Goal: Information Seeking & Learning: Understand process/instructions

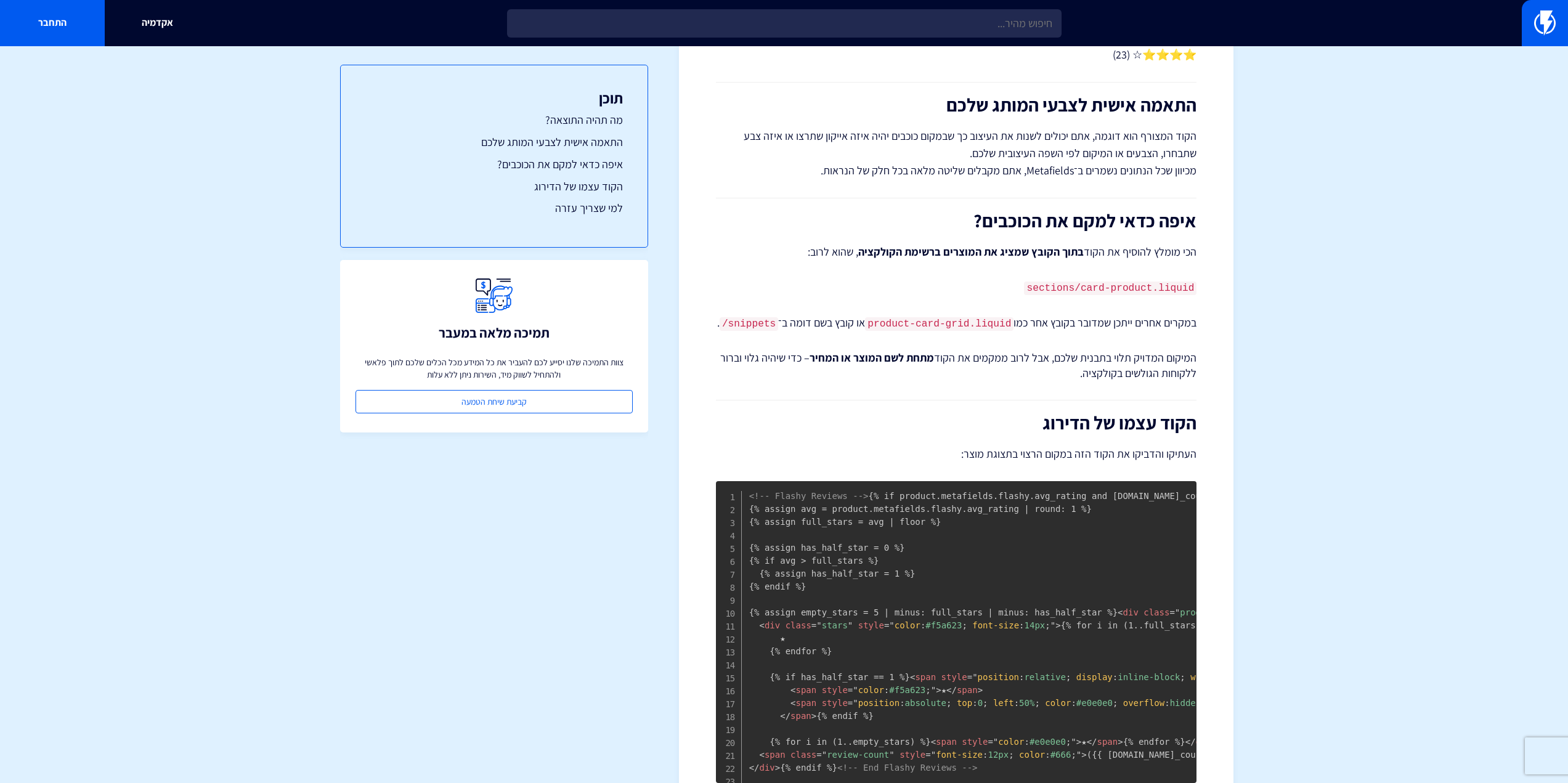
scroll to position [369, 0]
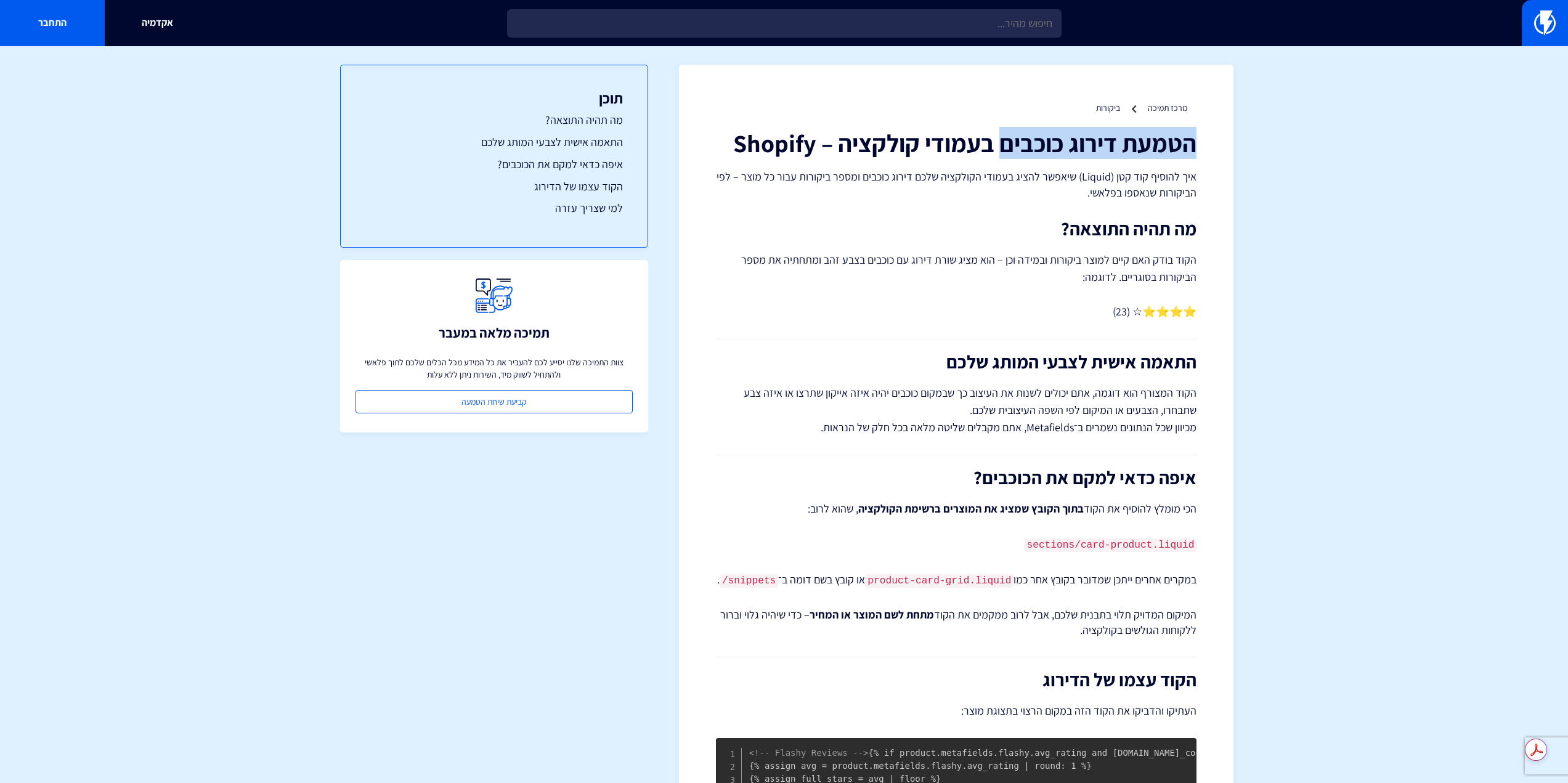
drag, startPoint x: 1233, startPoint y: 146, endPoint x: 1001, endPoint y: 141, distance: 232.1
click at [1001, 141] on div "מרכז תמיכה ביקורות הטמעת דירוג כוכבים בעמודי קולקציה – Shopify איך להוסיף קוד ק…" at bounding box center [955, 634] width 554 height 1140
copy h1 "הטמעת דירוג כוכבים"
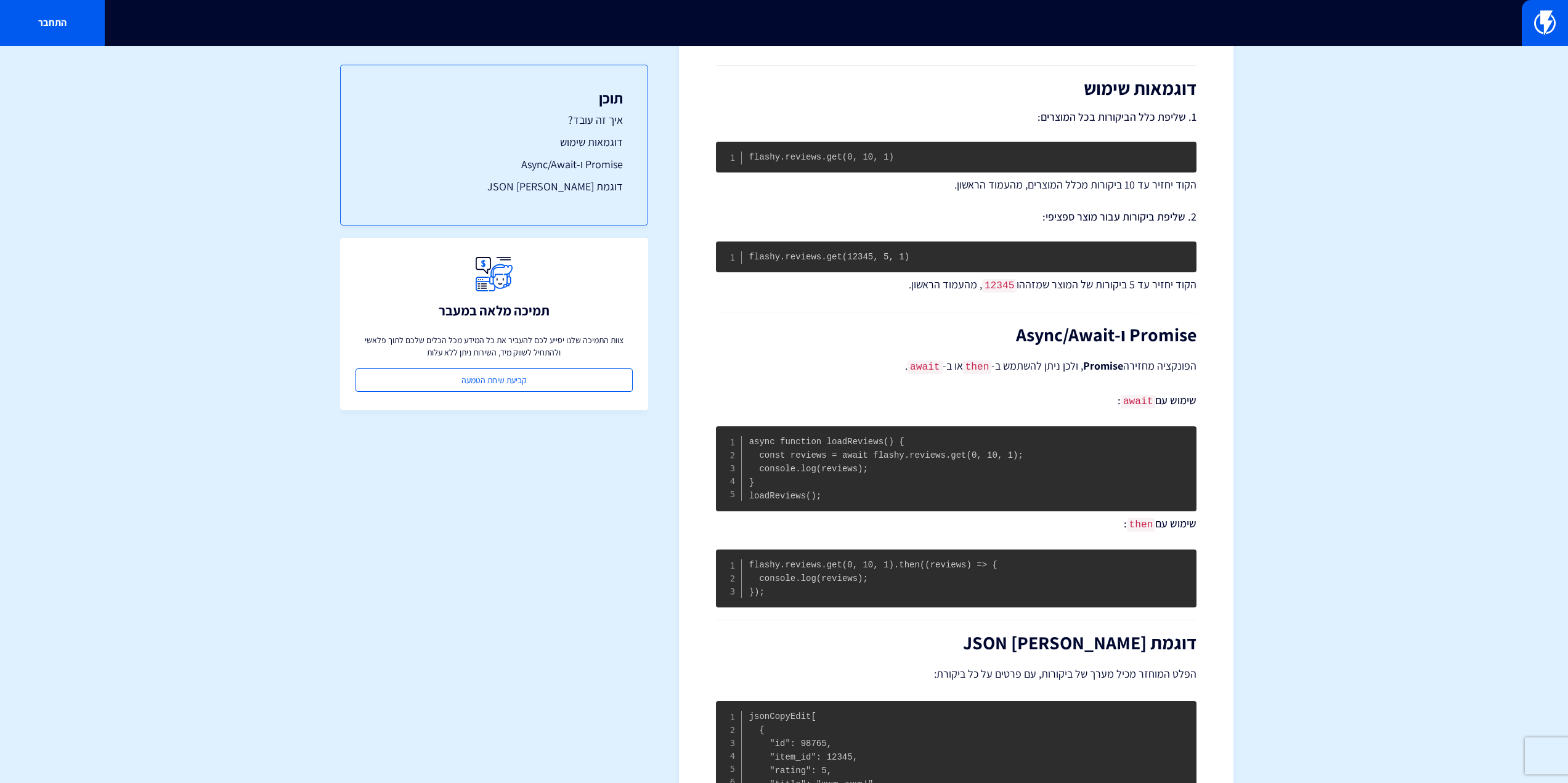
scroll to position [440, 0]
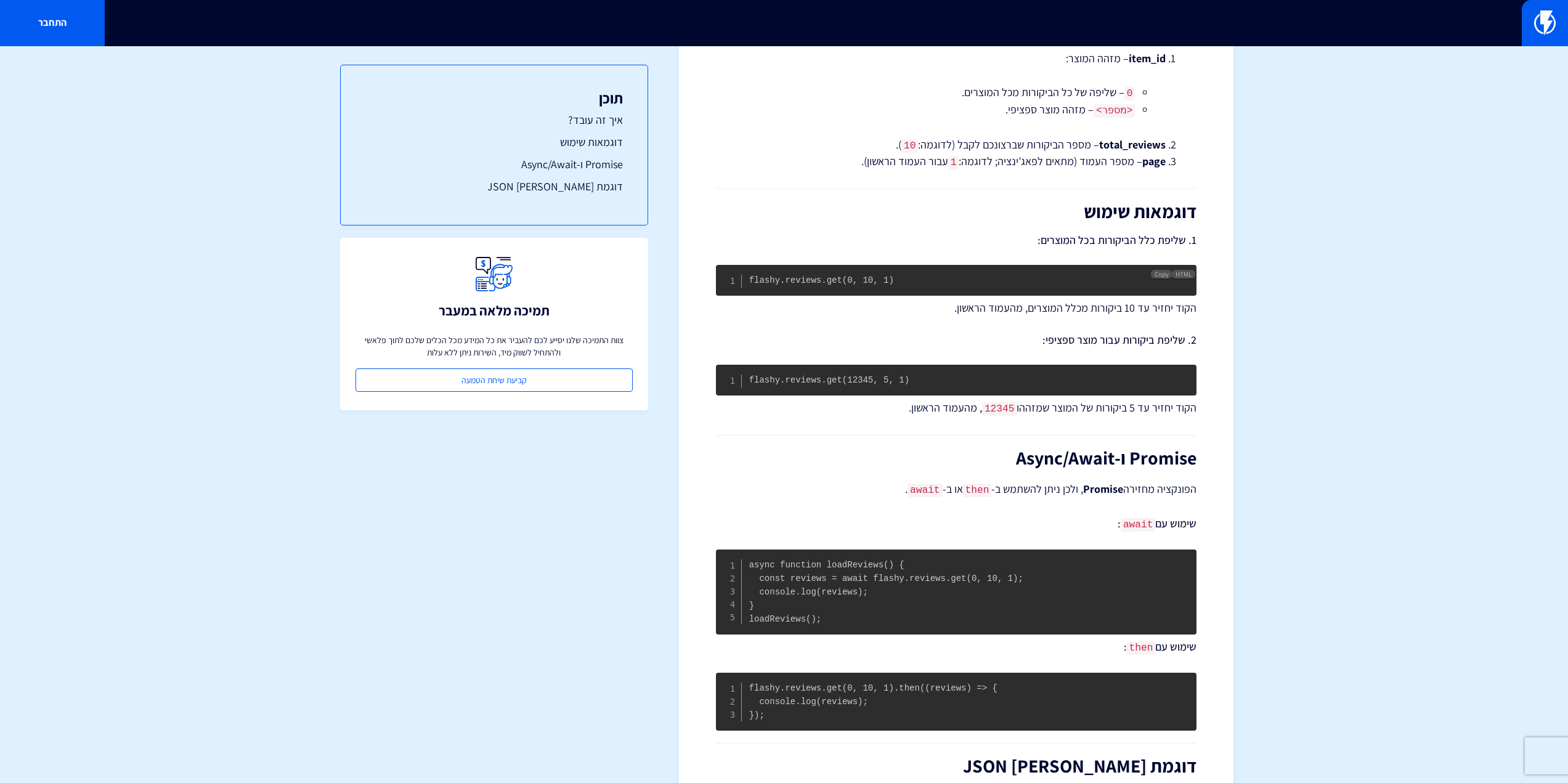
click at [834, 276] on code "flashy.reviews.get(0, 10, 1)" at bounding box center [821, 280] width 145 height 10
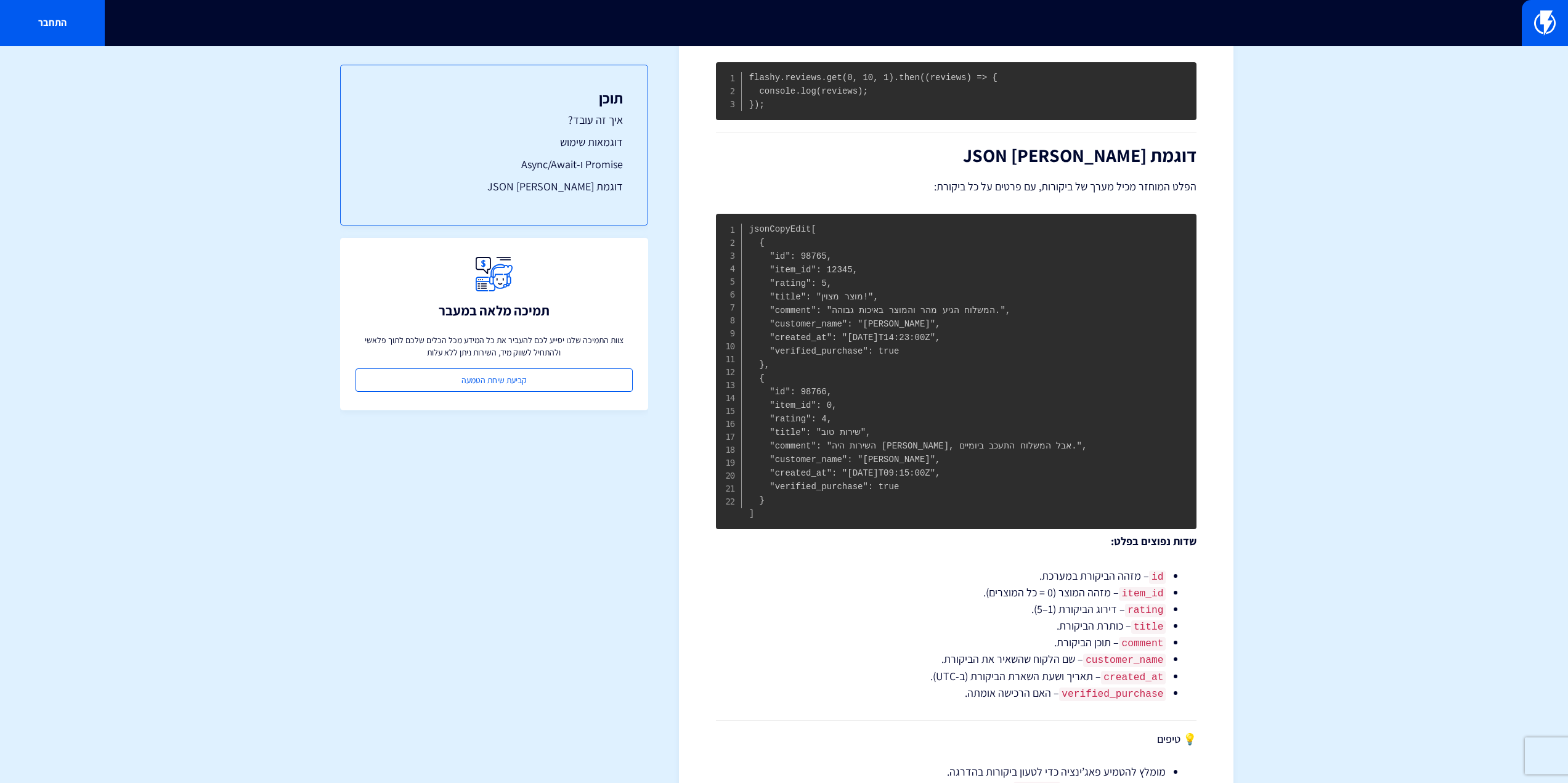
scroll to position [0, 0]
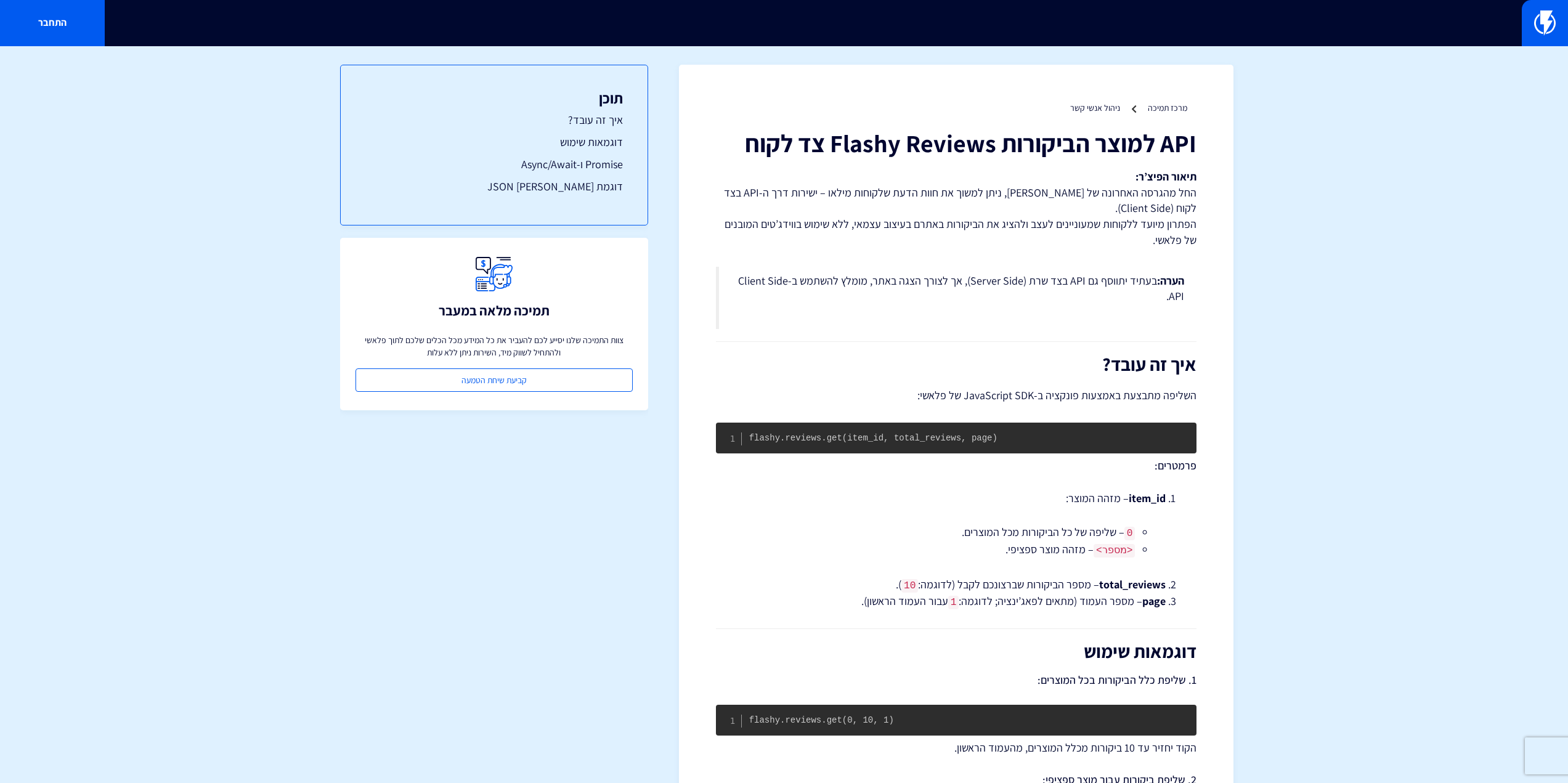
drag, startPoint x: 1282, startPoint y: 451, endPoint x: 1119, endPoint y: 178, distance: 318.0
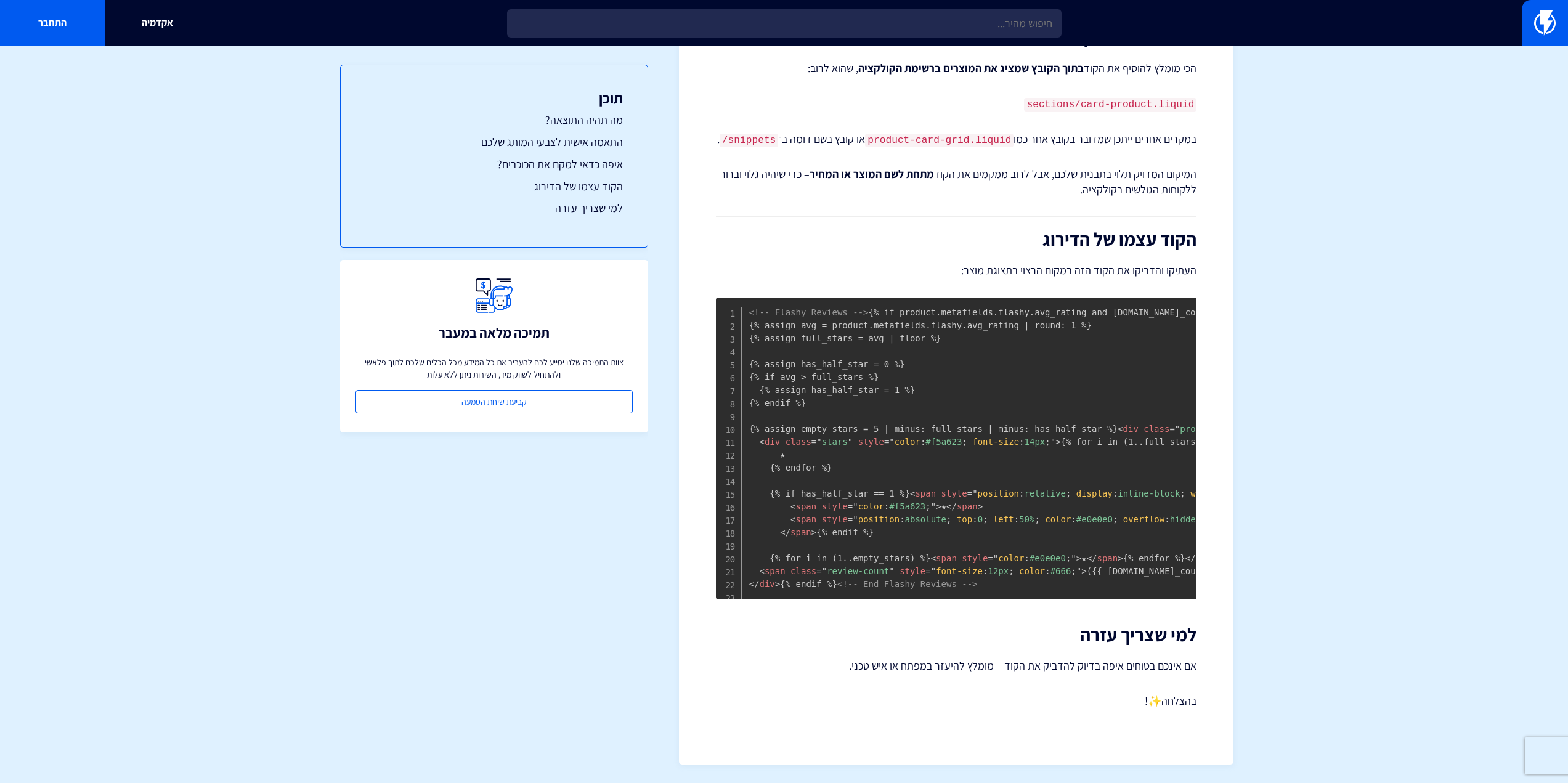
scroll to position [493, 0]
click at [1169, 423] on span "= " product-rating "" at bounding box center [1213, 428] width 88 height 10
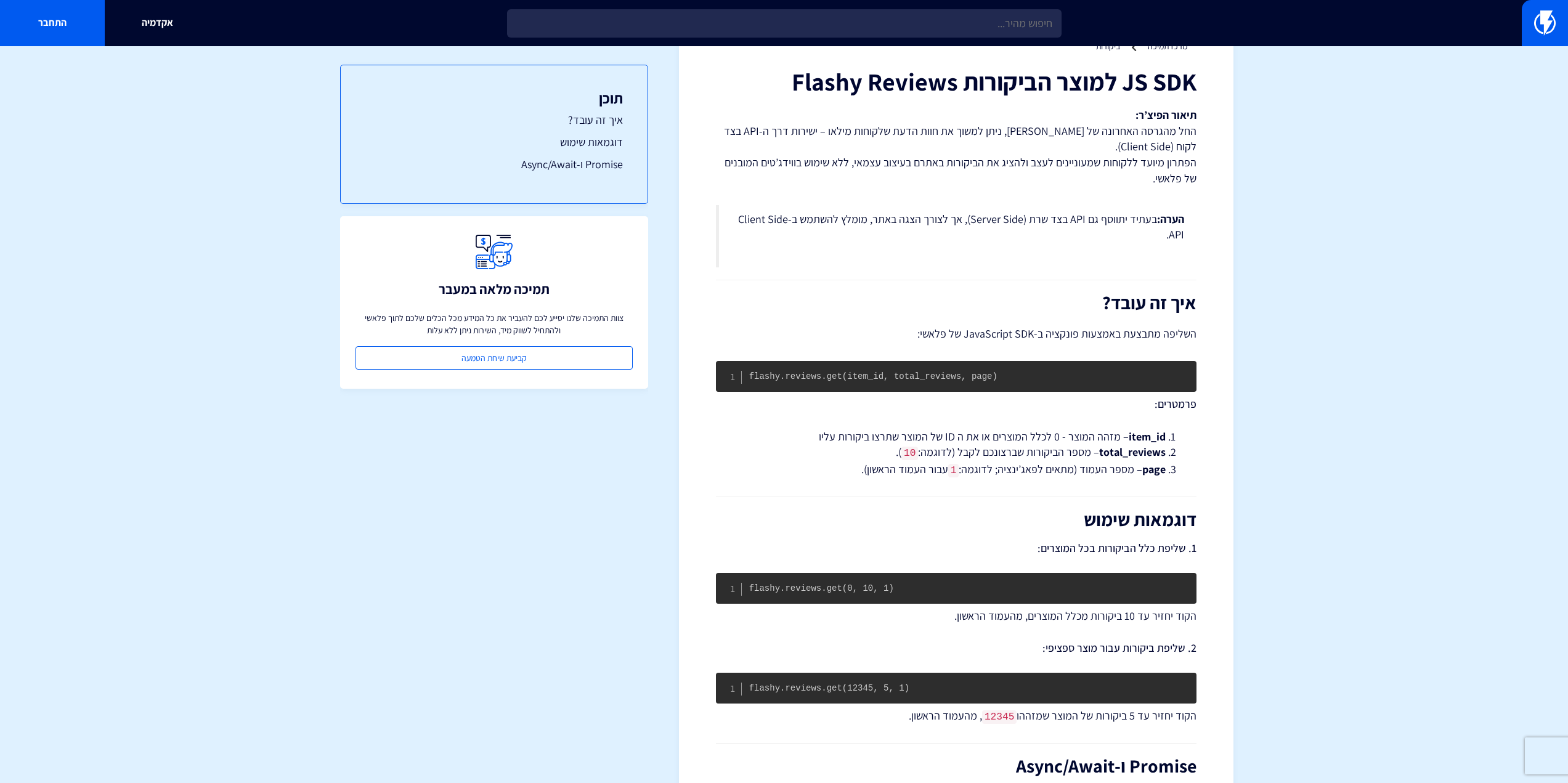
scroll to position [481, 0]
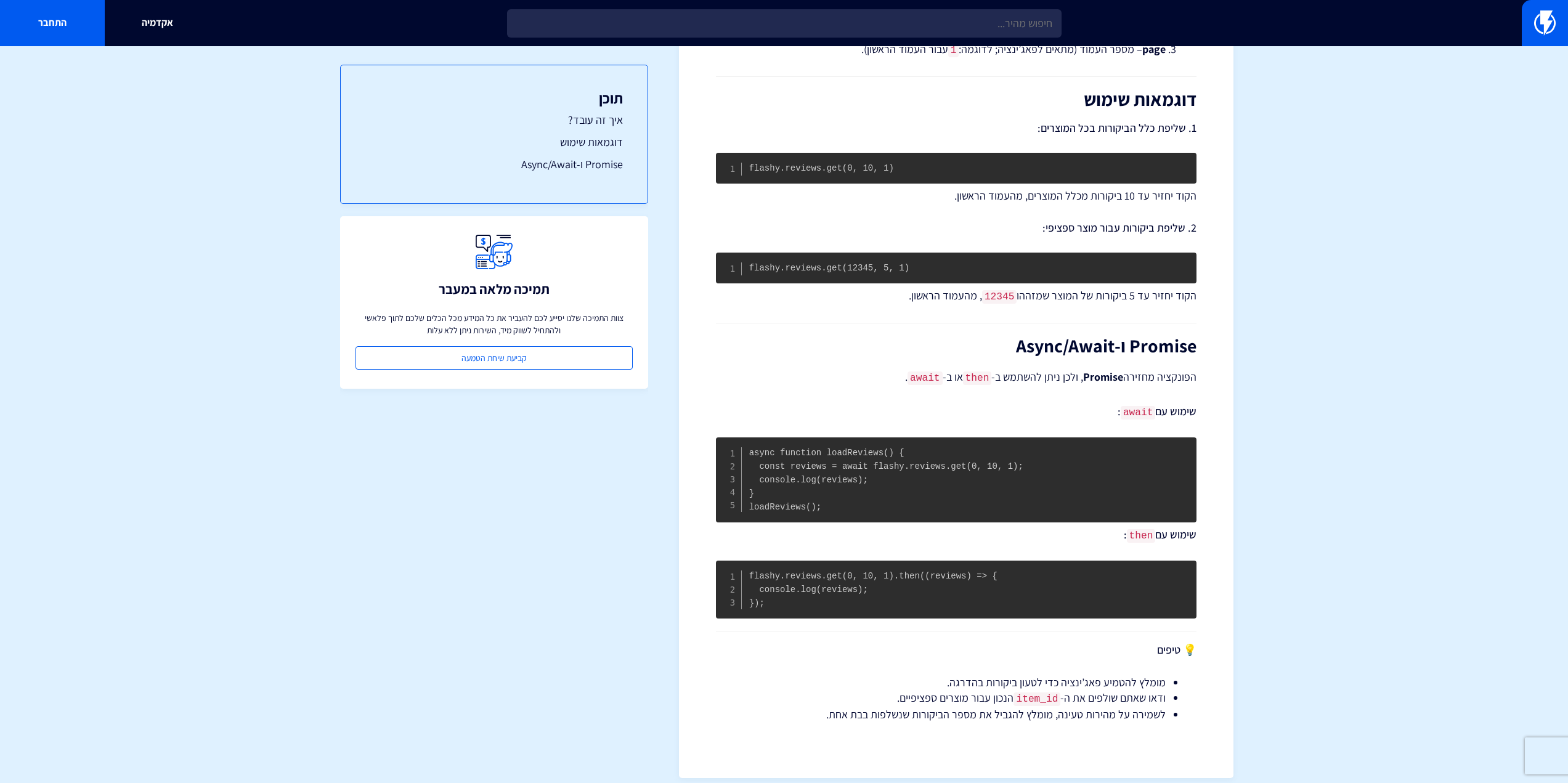
drag, startPoint x: 1229, startPoint y: 403, endPoint x: 1217, endPoint y: 472, distance: 70.0
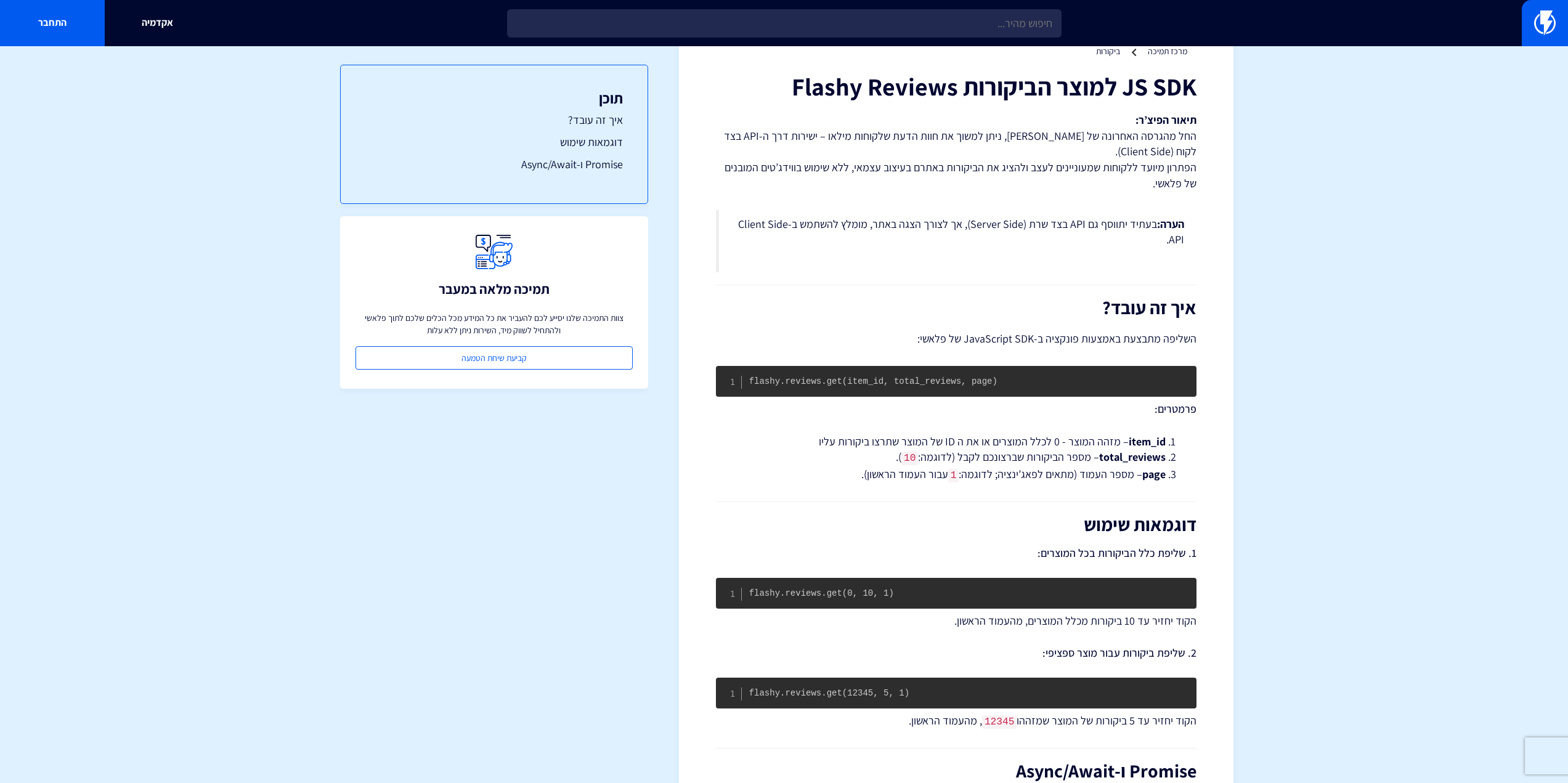
scroll to position [0, 0]
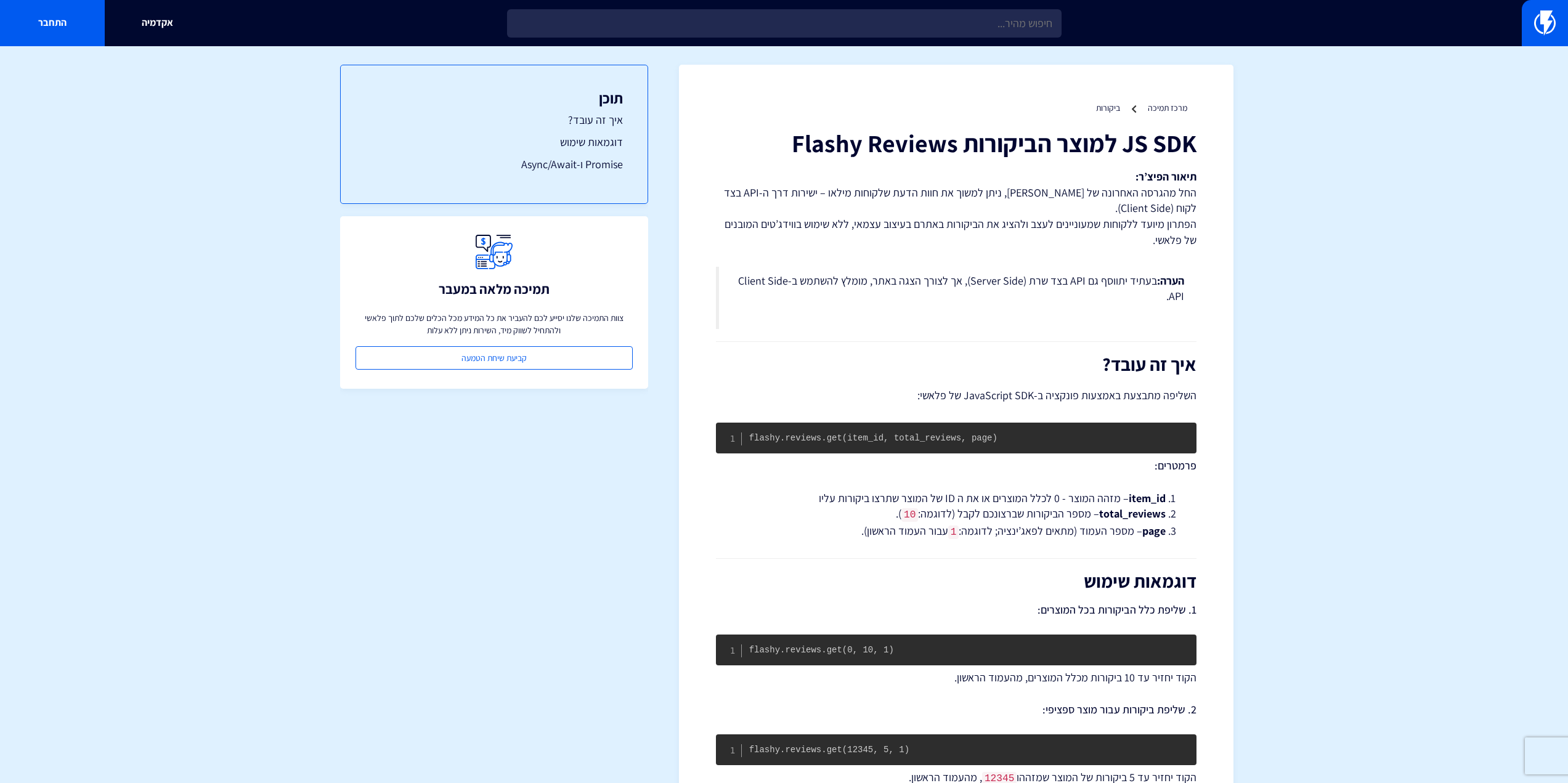
drag, startPoint x: 1229, startPoint y: 501, endPoint x: 806, endPoint y: 204, distance: 516.9
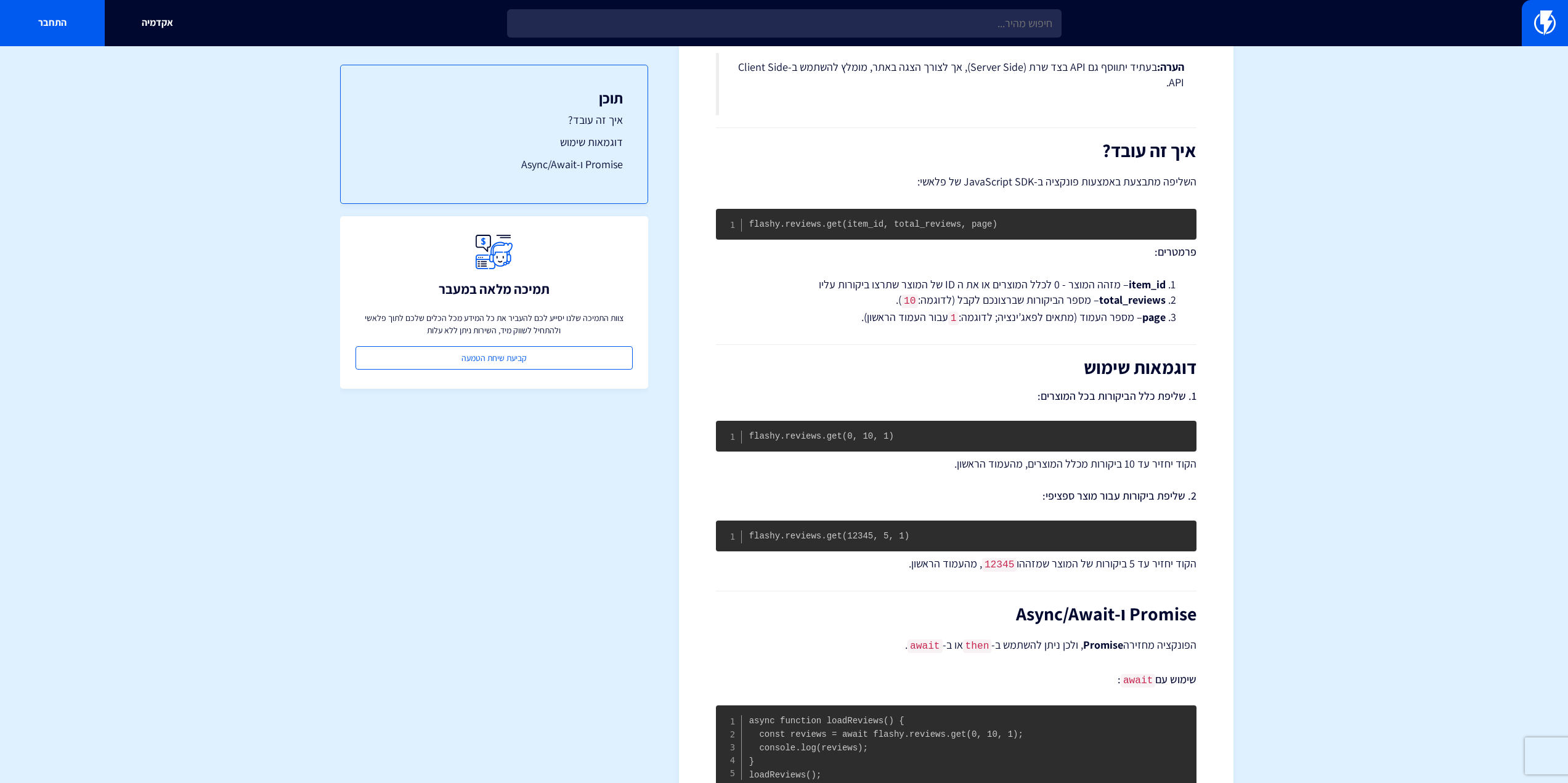
scroll to position [174, 0]
